Goal: Information Seeking & Learning: Learn about a topic

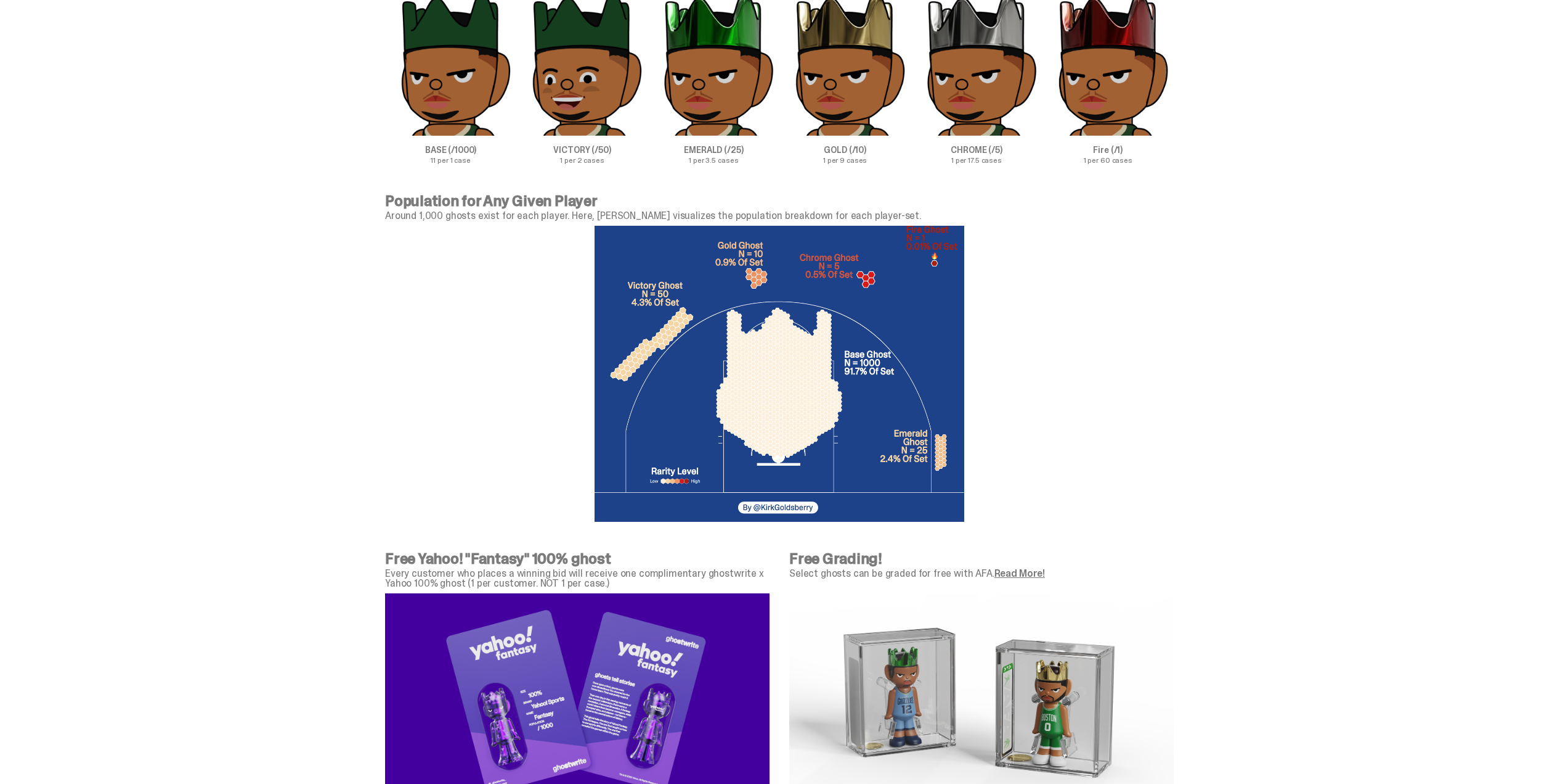
scroll to position [3699, 0]
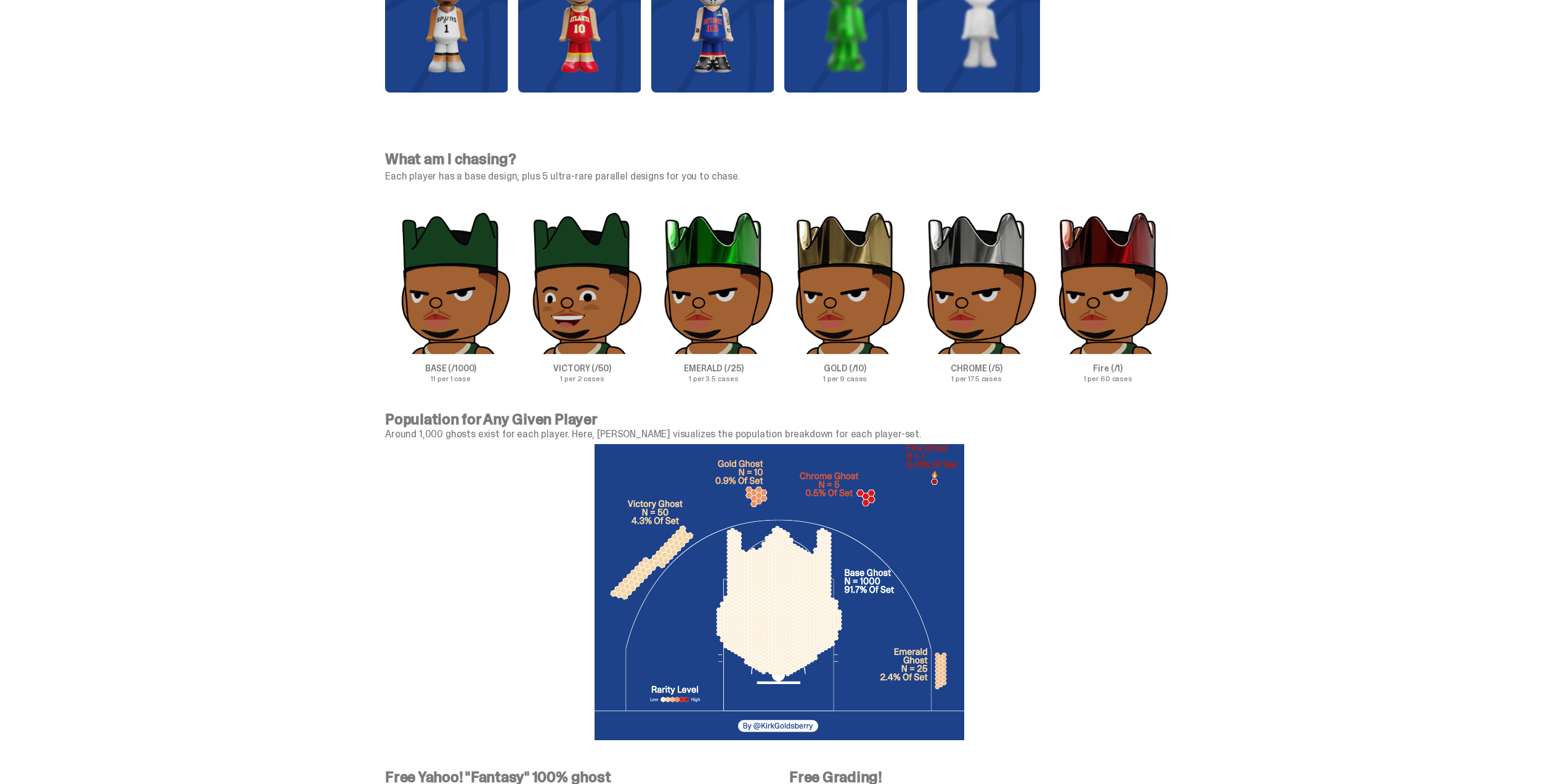
click at [598, 370] on p "VICTORY (/50)" at bounding box center [581, 368] width 131 height 9
click at [734, 366] on p "EMERALD (/25)" at bounding box center [714, 368] width 131 height 9
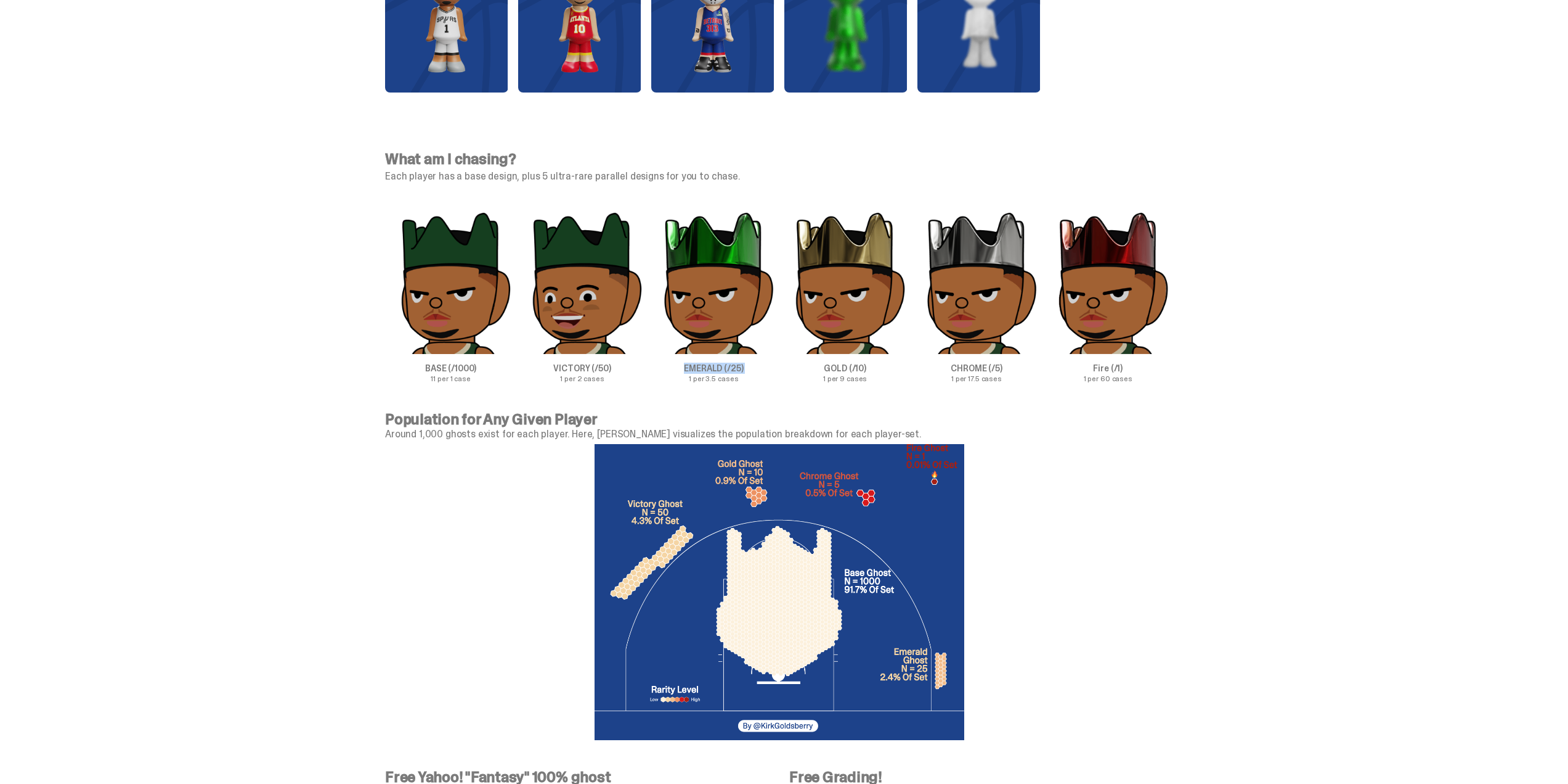
click at [734, 366] on p "EMERALD (/25)" at bounding box center [714, 368] width 131 height 9
click at [989, 370] on p "CHROME (/5)" at bounding box center [976, 368] width 131 height 9
click at [863, 365] on p "GOLD (/10)" at bounding box center [845, 368] width 131 height 9
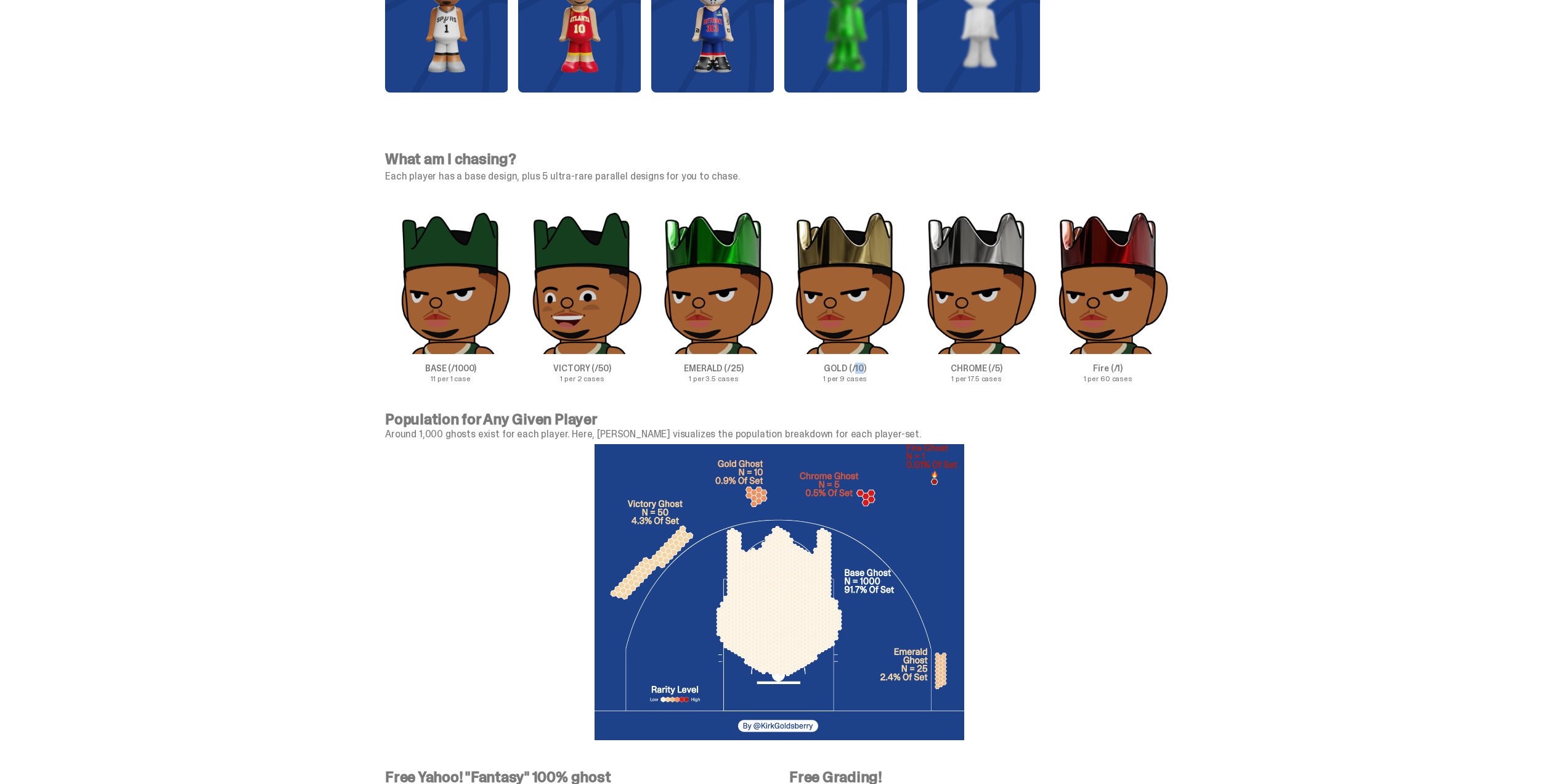
click at [863, 365] on p "GOLD (/10)" at bounding box center [845, 368] width 131 height 9
click at [733, 368] on p "EMERALD (/25)" at bounding box center [714, 368] width 131 height 9
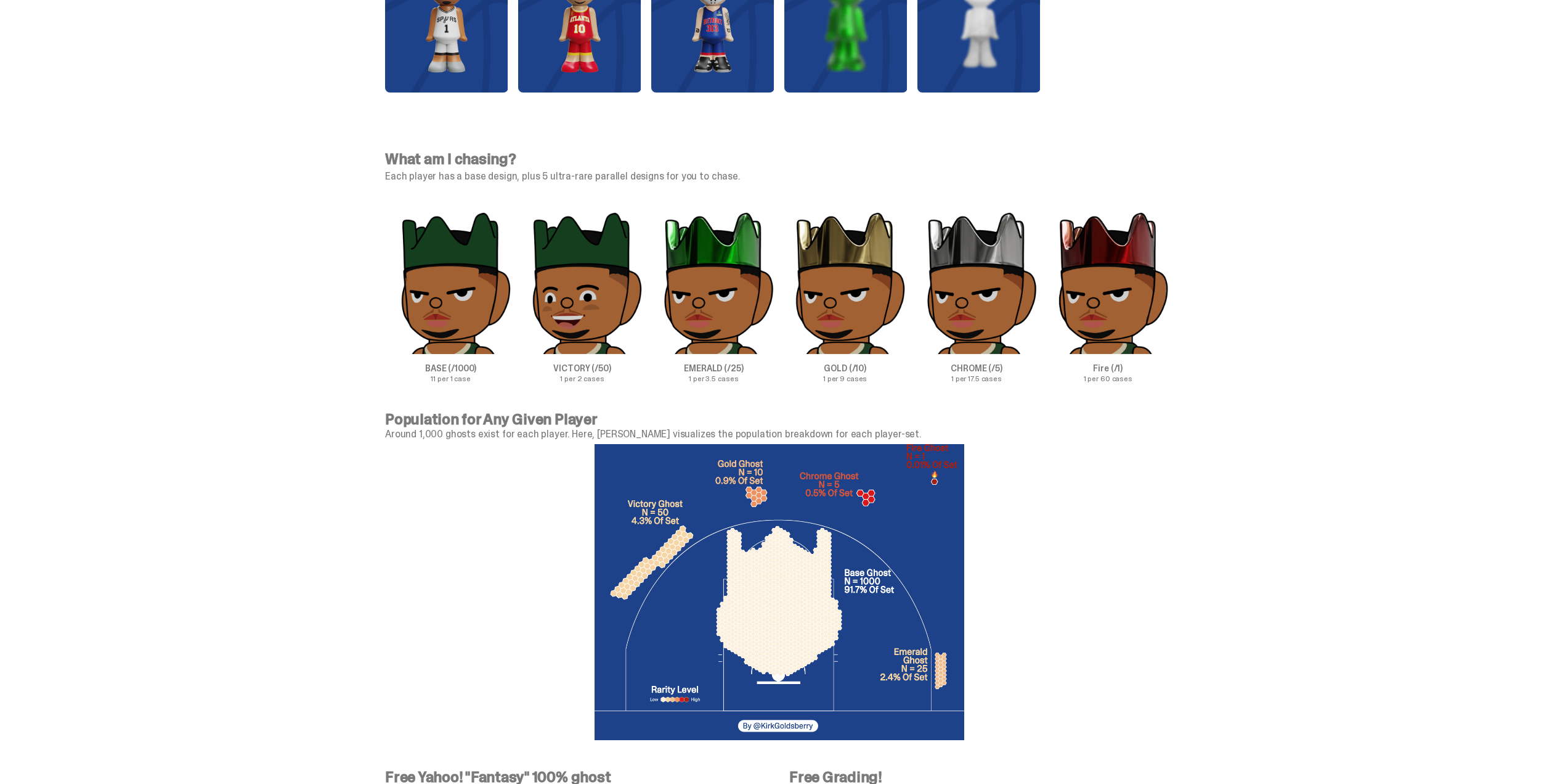
click at [1070, 374] on p "1 per 60 cases" at bounding box center [1107, 378] width 131 height 8
click at [1074, 374] on p "1 per 60 cases" at bounding box center [1107, 378] width 131 height 8
click at [1113, 373] on p "Fire (/1)" at bounding box center [1107, 368] width 131 height 9
click at [1114, 373] on p "Fire (/1)" at bounding box center [1107, 368] width 131 height 9
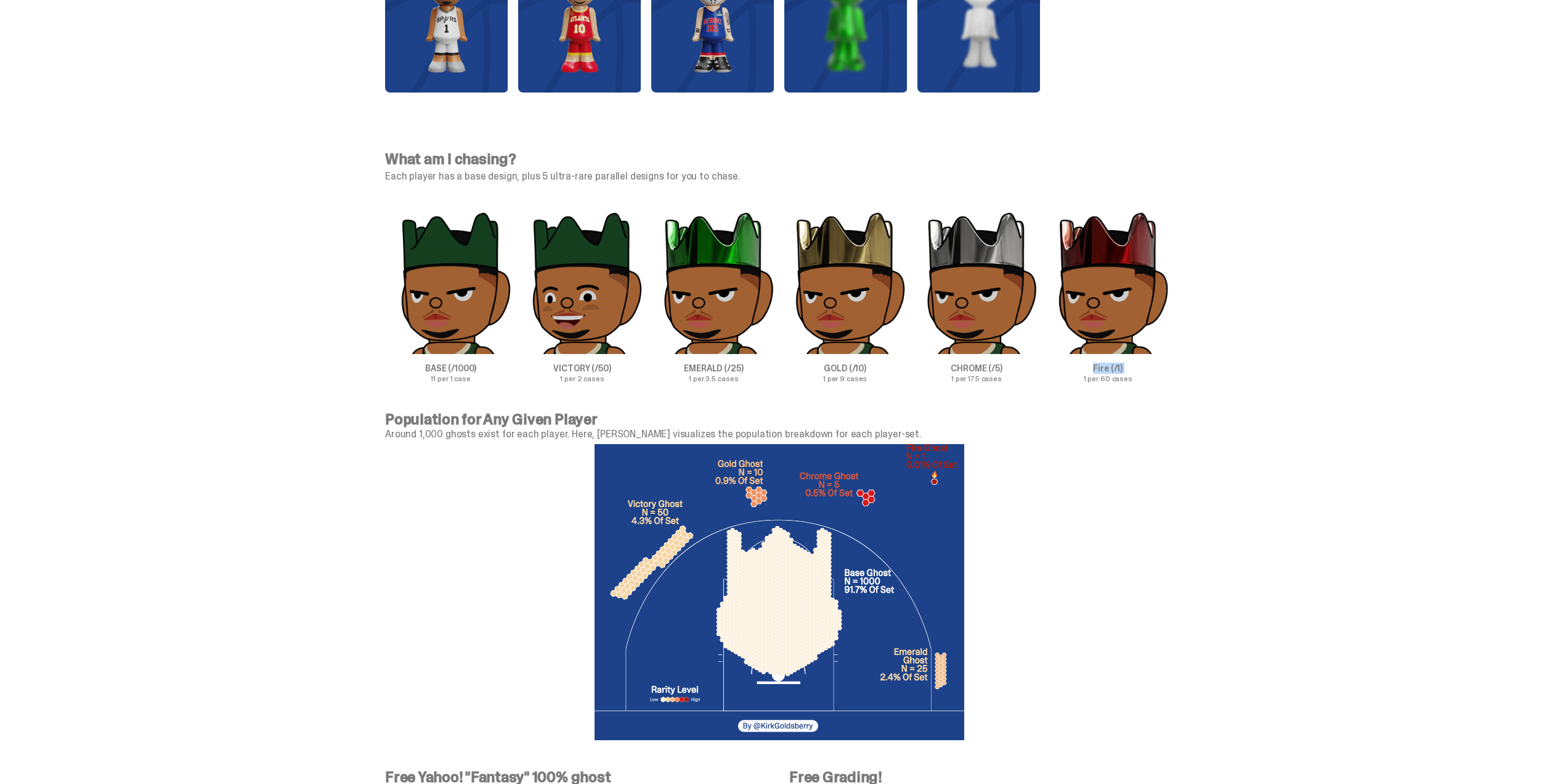
click at [1114, 373] on p "Fire (/1)" at bounding box center [1107, 368] width 131 height 9
click at [1244, 370] on div "What am I chasing? Each player has a base design, plus 5 ultra-rare parallel de…" at bounding box center [779, 267] width 1558 height 290
